Goal: Find contact information: Find contact information

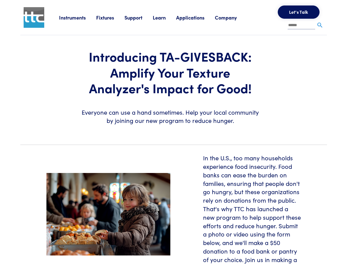
click at [173, 132] on section "Introducing TA-GIVESBACK: Amplify Your Texture Analyzer's Impact for Good! Ever…" at bounding box center [173, 87] width 313 height 105
click at [78, 17] on link "Instruments" at bounding box center [77, 17] width 37 height 7
click at [111, 17] on link "Fixtures" at bounding box center [110, 17] width 28 height 7
click at [139, 17] on link "Support" at bounding box center [138, 17] width 28 height 7
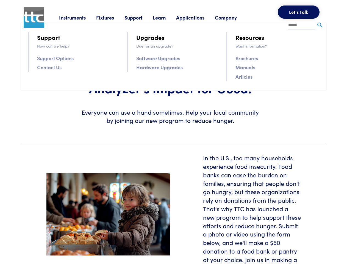
click at [166, 17] on link "Learn" at bounding box center [164, 17] width 23 height 7
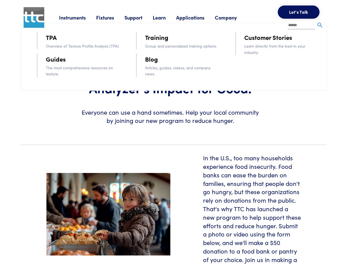
click at [197, 17] on link "Applications" at bounding box center [195, 17] width 39 height 7
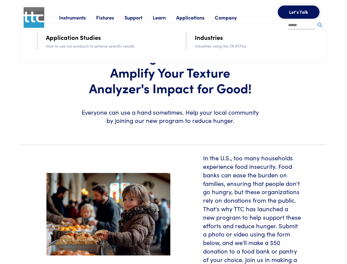
click at [233, 17] on link "Company" at bounding box center [231, 17] width 32 height 7
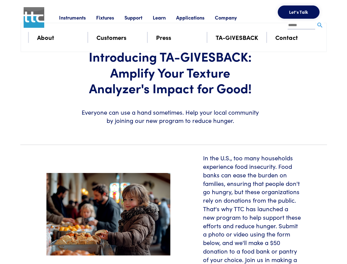
click at [298, 12] on button "Let's Talk" at bounding box center [299, 11] width 42 height 13
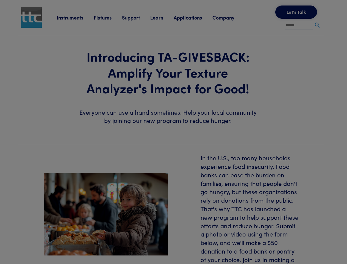
click at [0, 0] on div "**********" at bounding box center [0, 0] width 0 height 0
